Goal: Find specific page/section: Find specific page/section

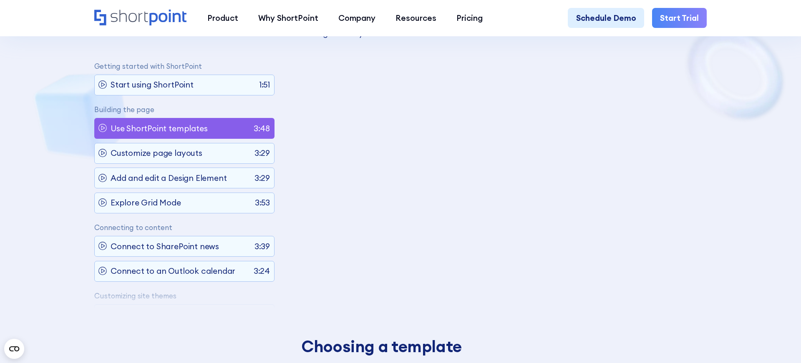
scroll to position [47, 0]
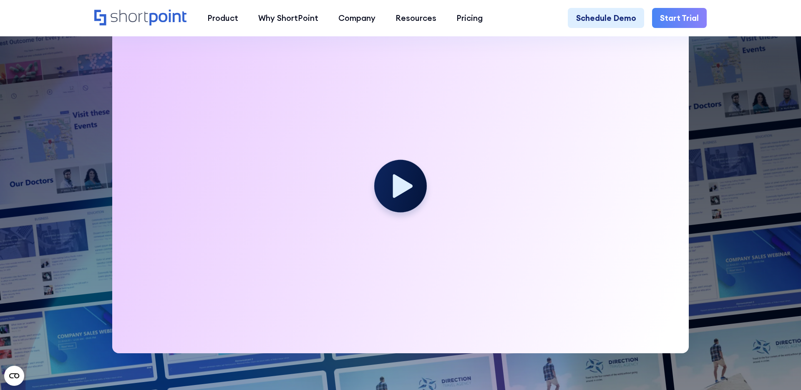
scroll to position [293, 0]
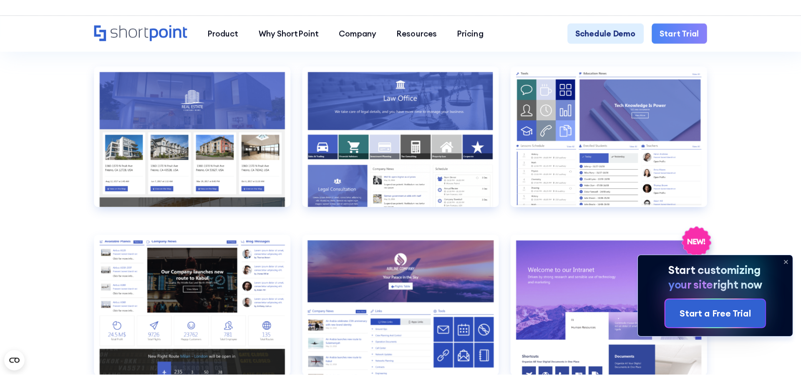
scroll to position [1068, 0]
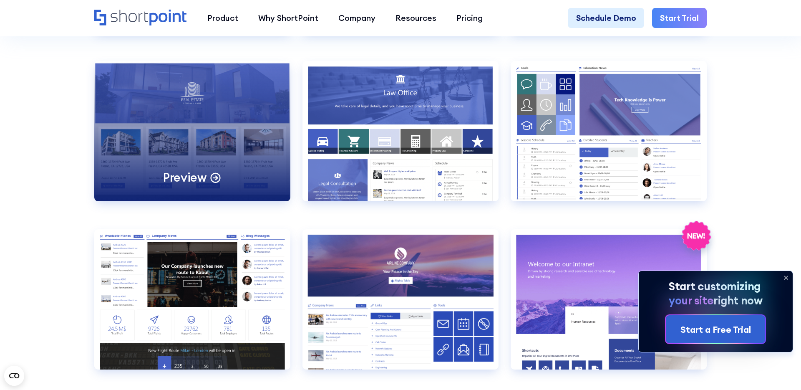
drag, startPoint x: 32, startPoint y: 163, endPoint x: 106, endPoint y: 156, distance: 73.8
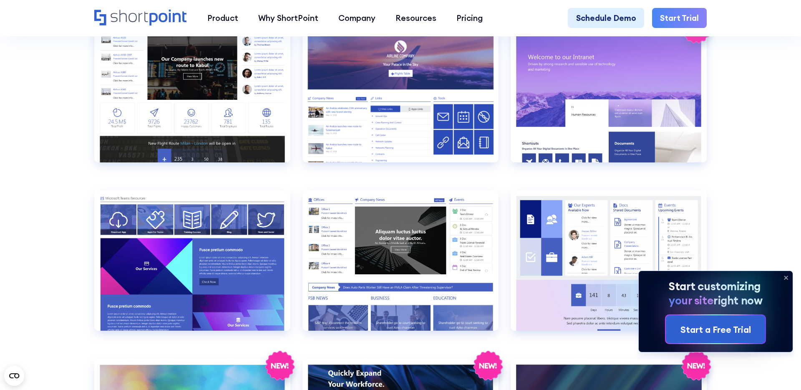
scroll to position [1275, 0]
click at [787, 276] on icon at bounding box center [785, 277] width 3 height 3
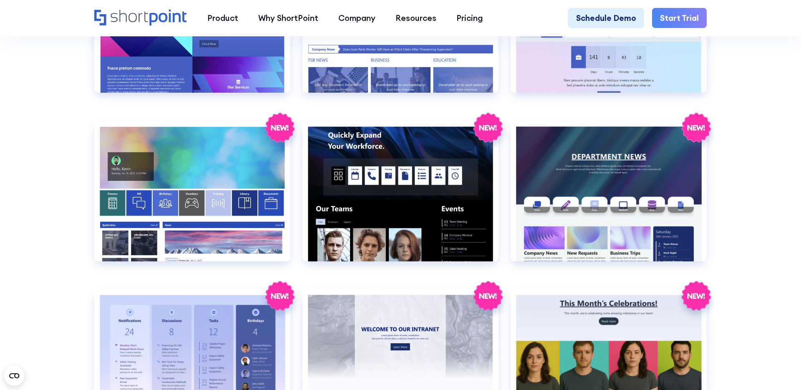
scroll to position [1520, 0]
